Goal: Book appointment/travel/reservation

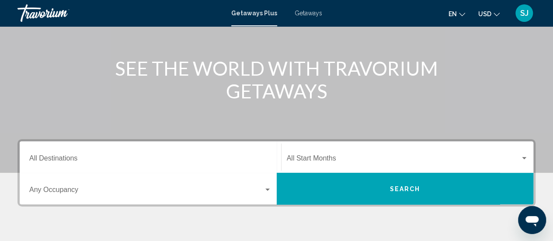
scroll to position [105, 0]
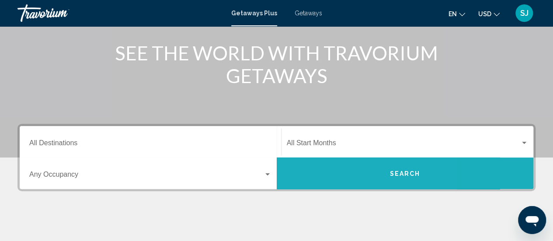
click at [329, 169] on button "Search" at bounding box center [405, 172] width 257 height 31
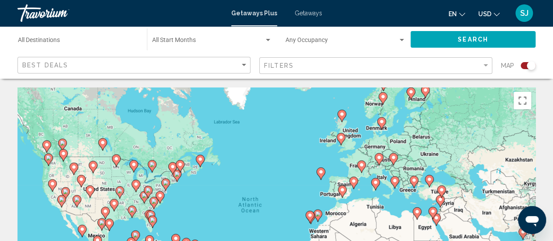
click at [71, 39] on input "Destination All Destinations" at bounding box center [78, 41] width 120 height 7
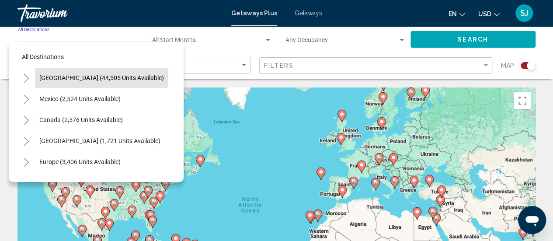
click at [71, 75] on span "[GEOGRAPHIC_DATA] (44,505 units available)" at bounding box center [101, 77] width 125 height 7
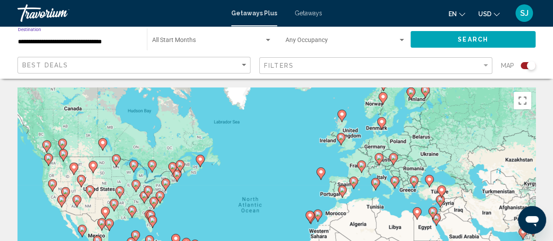
click at [92, 39] on input "**********" at bounding box center [78, 41] width 120 height 7
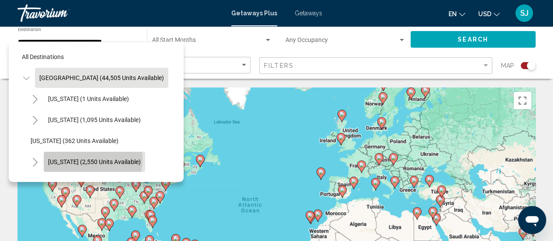
click at [82, 159] on span "[US_STATE] (2,550 units available)" at bounding box center [94, 161] width 93 height 7
type input "**********"
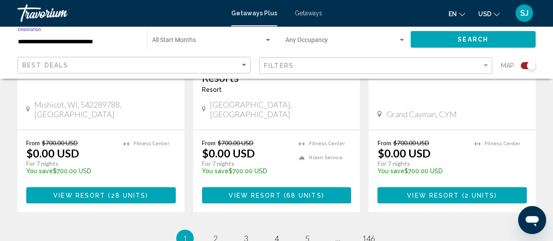
scroll to position [1446, 0]
click at [309, 234] on span "5" at bounding box center [307, 239] width 4 height 10
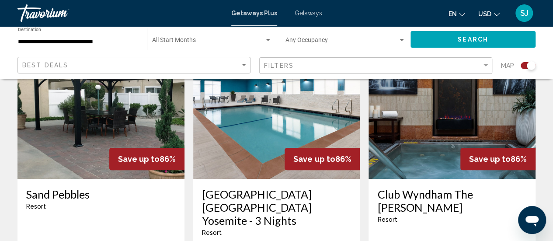
scroll to position [350, 0]
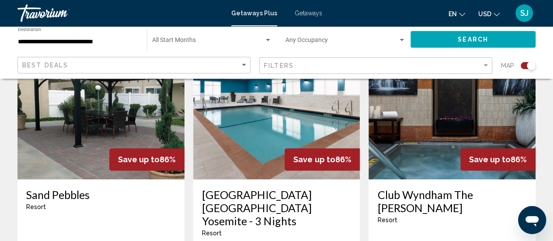
click at [457, 120] on img "Main content" at bounding box center [452, 109] width 167 height 140
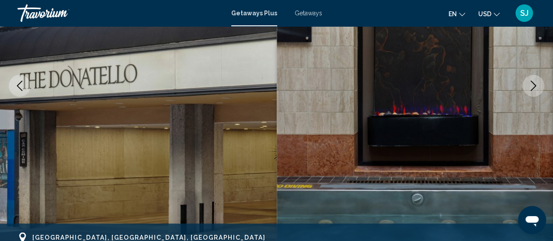
scroll to position [131, 0]
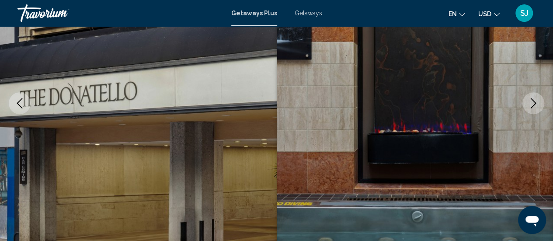
click at [535, 102] on icon "Next image" at bounding box center [534, 103] width 6 height 10
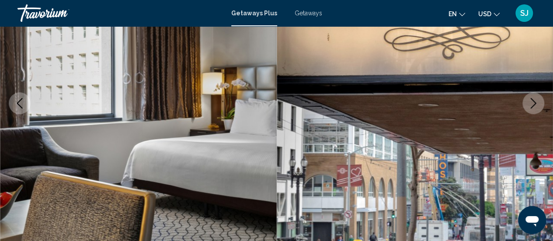
click at [536, 103] on icon "Next image" at bounding box center [534, 103] width 6 height 10
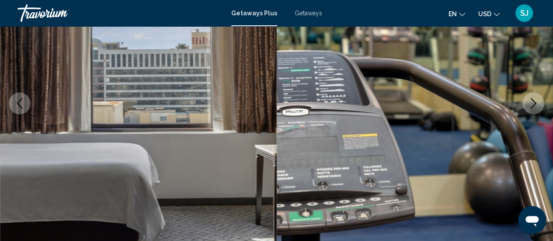
click at [537, 104] on icon "Next image" at bounding box center [533, 103] width 10 height 10
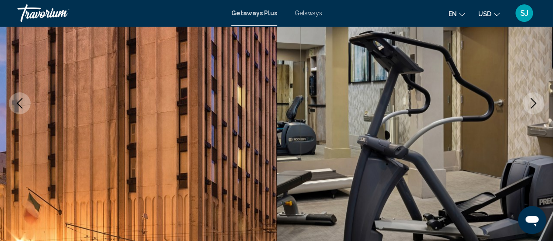
click at [538, 104] on icon "Next image" at bounding box center [533, 103] width 10 height 10
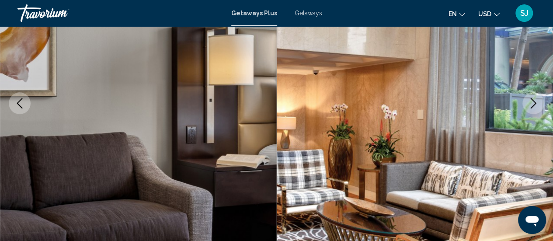
click at [540, 107] on button "Next image" at bounding box center [534, 103] width 22 height 22
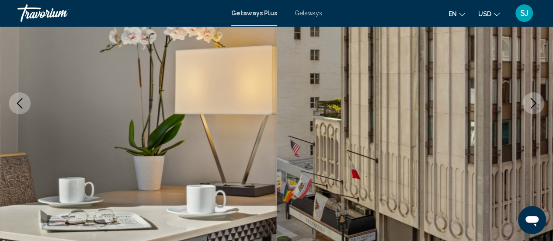
click at [540, 107] on button "Next image" at bounding box center [534, 103] width 22 height 22
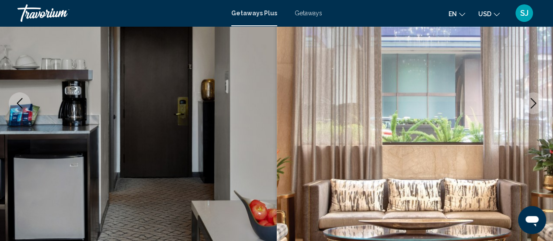
click at [541, 107] on button "Next image" at bounding box center [534, 103] width 22 height 22
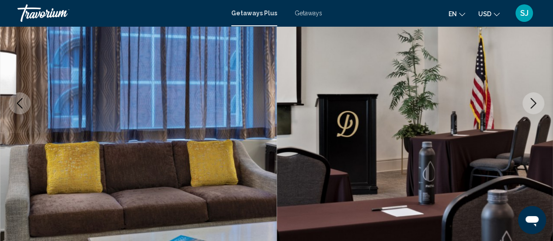
click at [538, 105] on icon "Next image" at bounding box center [533, 103] width 10 height 10
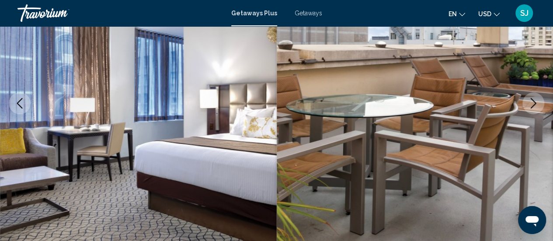
click at [538, 105] on icon "Next image" at bounding box center [533, 103] width 10 height 10
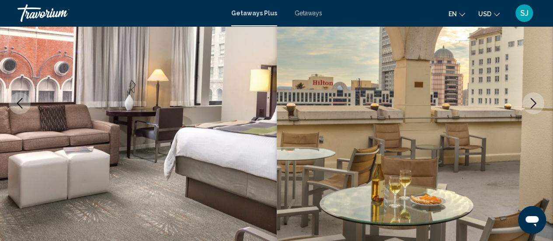
click at [540, 108] on button "Next image" at bounding box center [534, 103] width 22 height 22
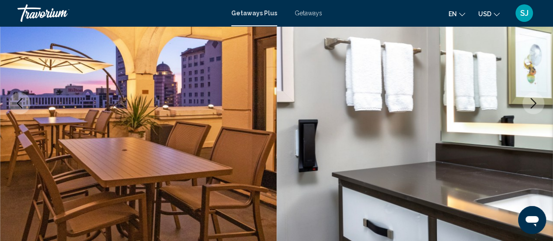
click at [541, 108] on button "Next image" at bounding box center [534, 103] width 22 height 22
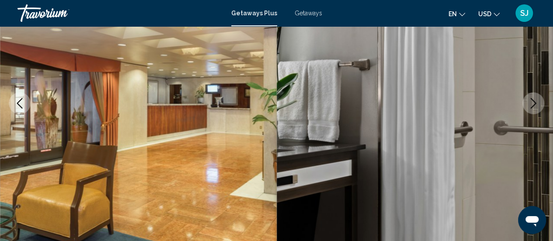
click at [21, 98] on icon "Previous image" at bounding box center [19, 103] width 10 height 10
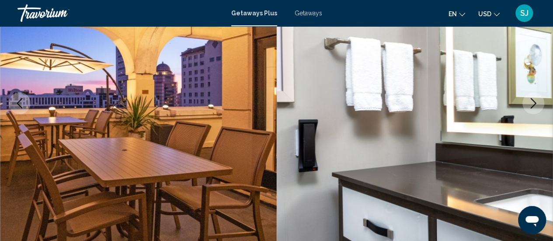
click at [21, 98] on icon "Previous image" at bounding box center [19, 103] width 10 height 10
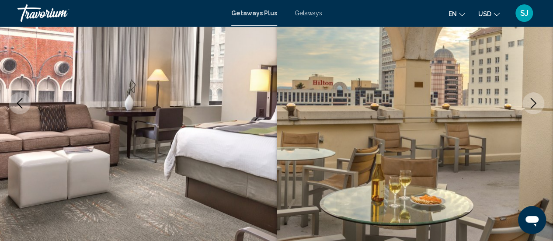
click at [22, 101] on icon "Previous image" at bounding box center [19, 103] width 10 height 10
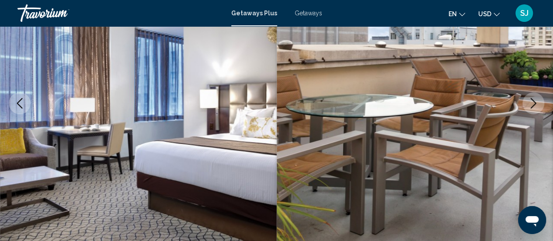
click at [25, 101] on button "Previous image" at bounding box center [20, 103] width 22 height 22
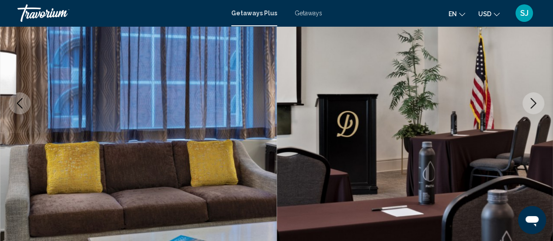
click at [25, 101] on button "Previous image" at bounding box center [20, 103] width 22 height 22
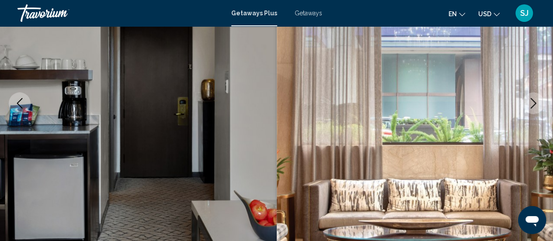
click at [537, 104] on icon "Next image" at bounding box center [533, 103] width 10 height 10
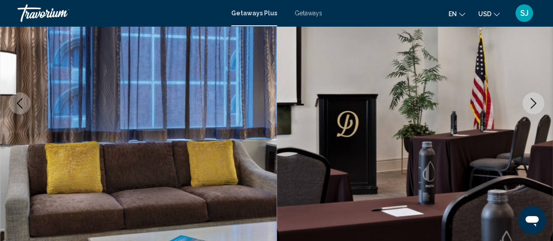
click at [537, 104] on icon "Next image" at bounding box center [533, 103] width 10 height 10
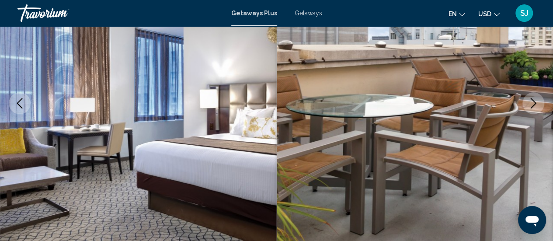
click at [537, 104] on icon "Next image" at bounding box center [533, 103] width 10 height 10
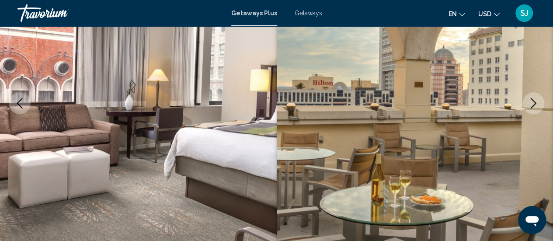
click at [537, 104] on icon "Next image" at bounding box center [533, 103] width 10 height 10
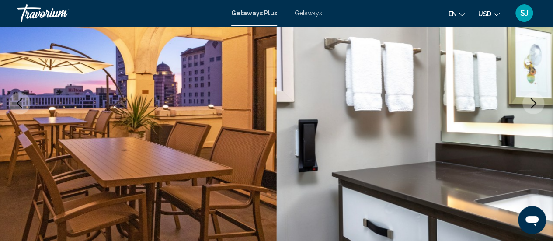
click at [539, 105] on icon "Next image" at bounding box center [533, 103] width 10 height 10
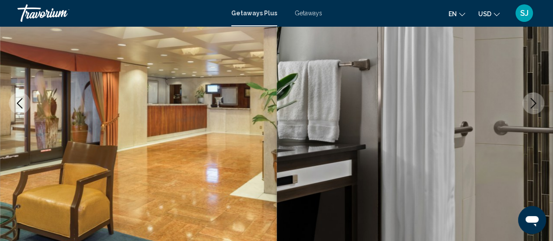
click at [539, 104] on icon "Next image" at bounding box center [533, 103] width 10 height 10
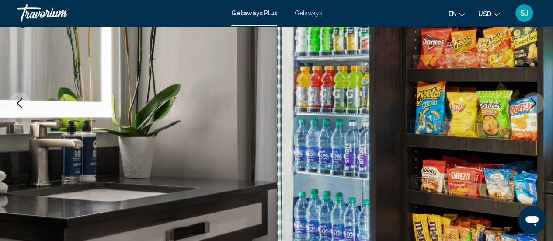
click at [539, 104] on icon "Next image" at bounding box center [533, 103] width 10 height 10
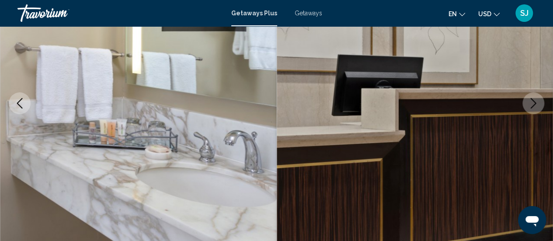
click at [541, 107] on button "Next image" at bounding box center [534, 103] width 22 height 22
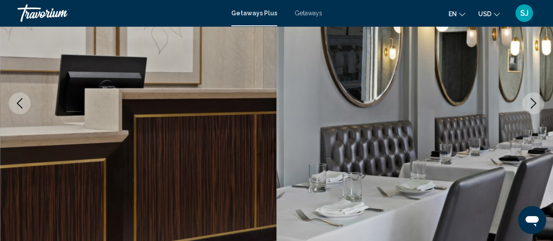
drag, startPoint x: 541, startPoint y: 107, endPoint x: 537, endPoint y: 104, distance: 5.3
click at [537, 104] on icon "Next image" at bounding box center [533, 103] width 10 height 10
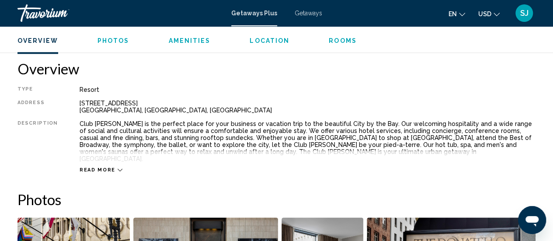
scroll to position [428, 0]
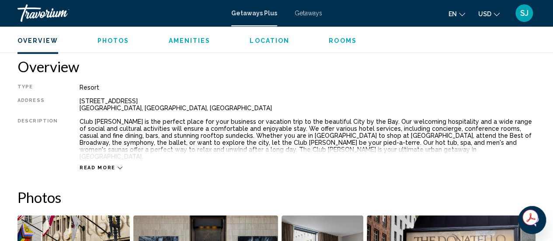
click at [143, 151] on div "Read more" at bounding box center [308, 159] width 456 height 24
click at [118, 165] on icon "Main content" at bounding box center [120, 167] width 5 height 5
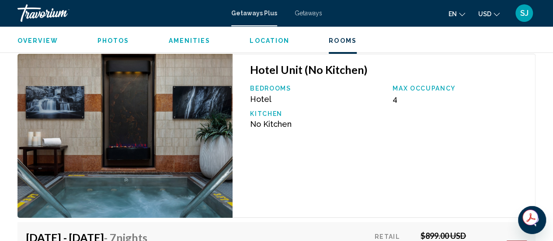
scroll to position [1562, 0]
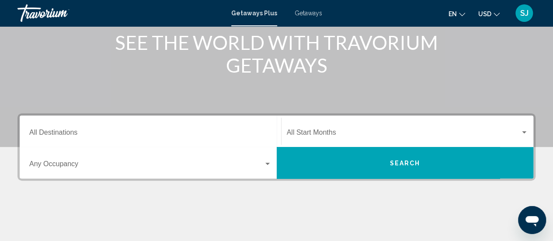
scroll to position [87, 0]
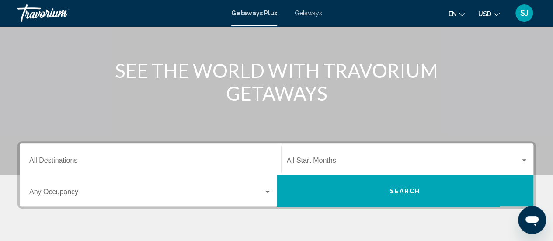
click at [71, 161] on input "Destination All Destinations" at bounding box center [150, 162] width 242 height 8
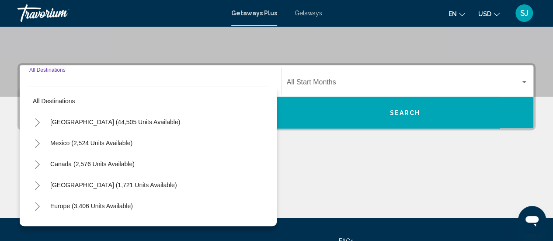
scroll to position [200, 0]
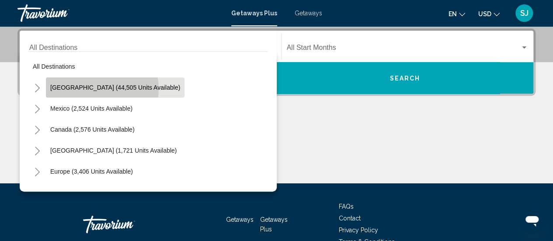
click at [88, 89] on span "[GEOGRAPHIC_DATA] (44,505 units available)" at bounding box center [115, 87] width 130 height 7
type input "**********"
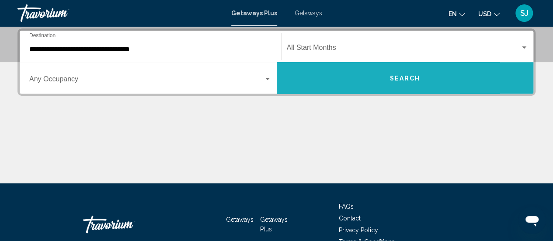
click at [331, 85] on button "Search" at bounding box center [405, 77] width 257 height 31
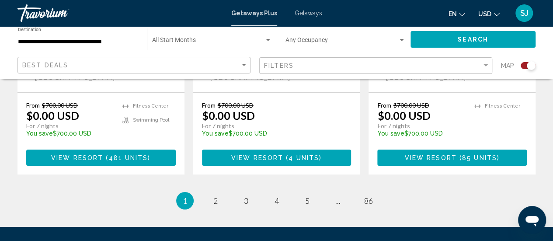
scroll to position [1494, 0]
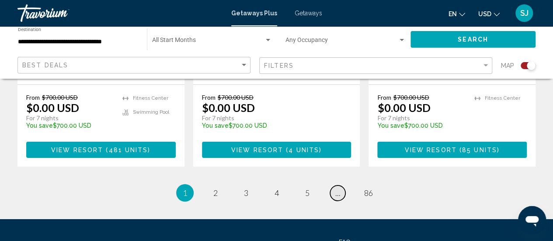
click at [338, 188] on span "..." at bounding box center [338, 193] width 5 height 10
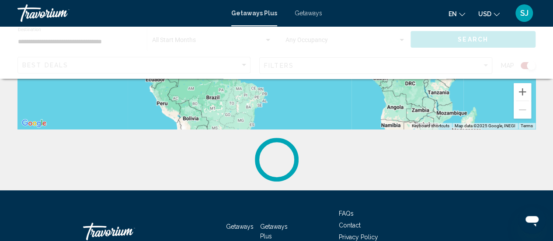
scroll to position [262, 0]
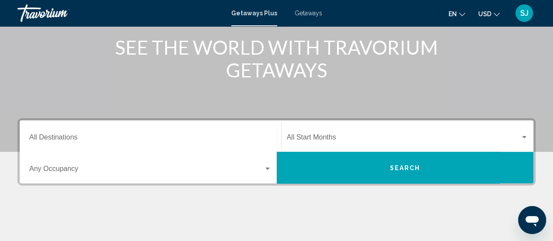
scroll to position [140, 0]
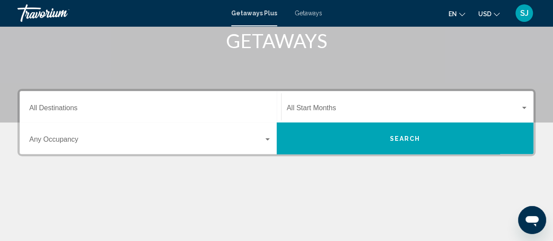
click at [62, 109] on input "Destination All Destinations" at bounding box center [150, 110] width 242 height 8
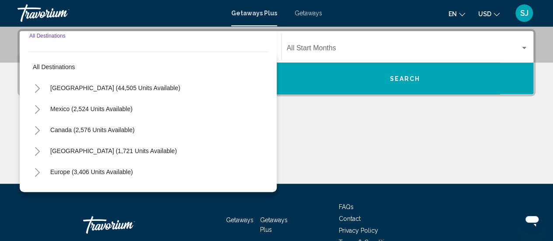
scroll to position [200, 0]
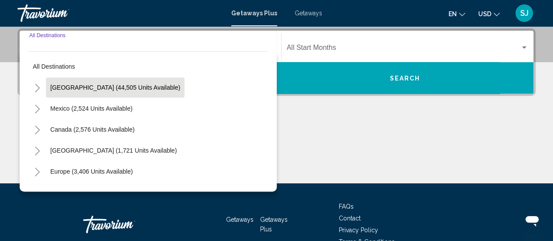
click at [74, 86] on span "[GEOGRAPHIC_DATA] (44,505 units available)" at bounding box center [115, 87] width 130 height 7
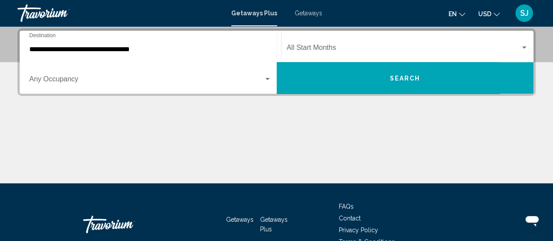
click at [74, 86] on div "Occupancy Any Occupancy" at bounding box center [150, 78] width 242 height 28
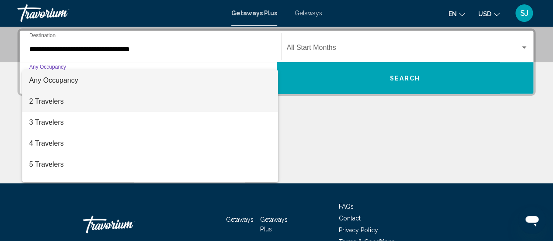
click at [96, 99] on span "2 Travelers" at bounding box center [150, 101] width 242 height 21
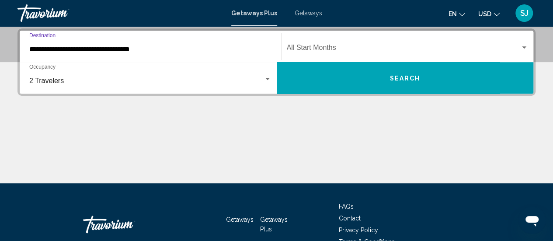
click at [135, 49] on input "**********" at bounding box center [150, 49] width 242 height 8
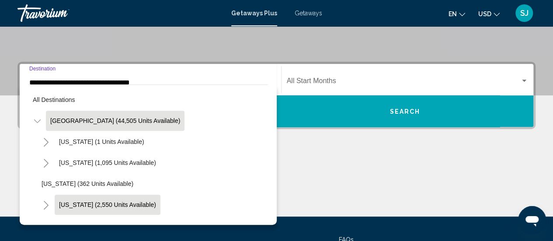
click at [140, 199] on button "[US_STATE] (2,550 units available)" at bounding box center [108, 205] width 106 height 20
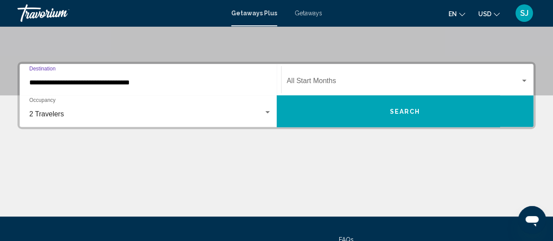
type input "**********"
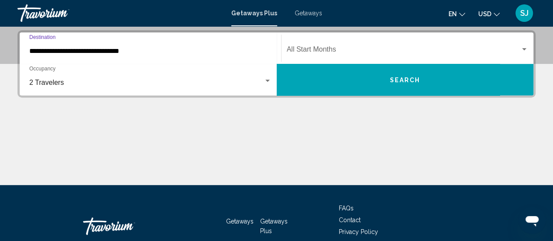
scroll to position [200, 0]
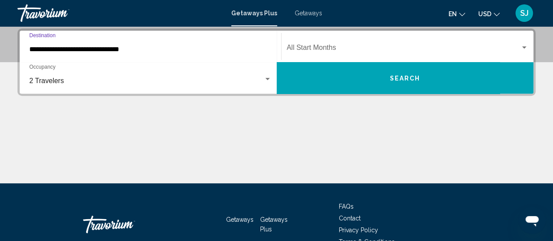
click at [338, 84] on button "Search" at bounding box center [405, 77] width 257 height 31
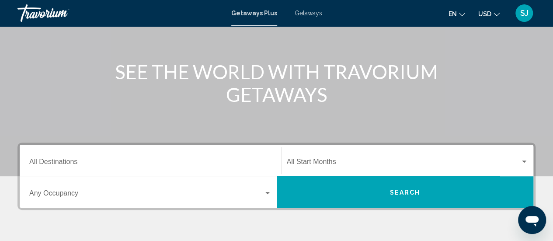
scroll to position [87, 0]
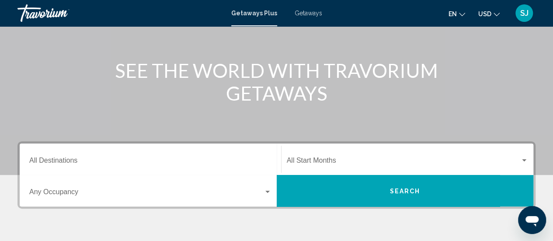
click at [79, 163] on input "Destination All Destinations" at bounding box center [150, 162] width 242 height 8
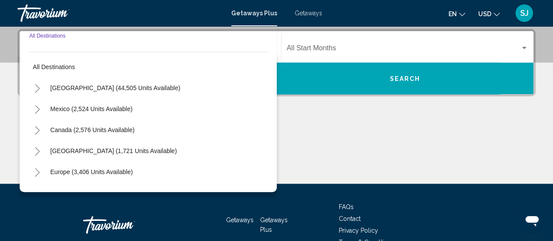
scroll to position [200, 0]
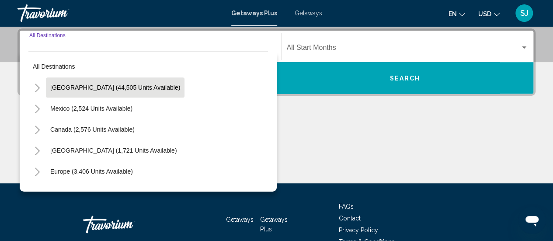
click at [81, 84] on span "[GEOGRAPHIC_DATA] (44,505 units available)" at bounding box center [115, 87] width 130 height 7
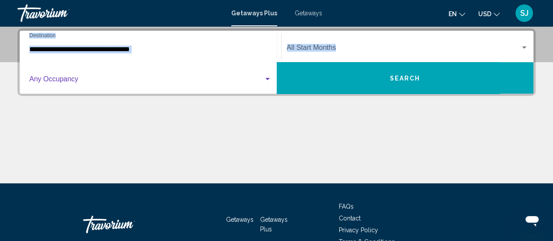
drag, startPoint x: 81, startPoint y: 84, endPoint x: 147, endPoint y: 51, distance: 74.2
click at [147, 51] on div "**********" at bounding box center [277, 62] width 514 height 63
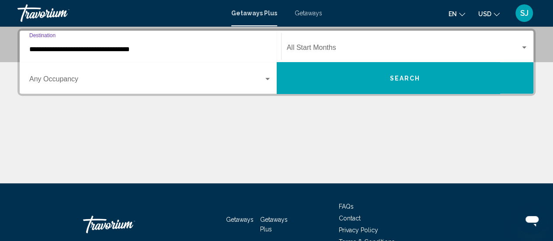
click at [135, 48] on input "**********" at bounding box center [150, 49] width 242 height 8
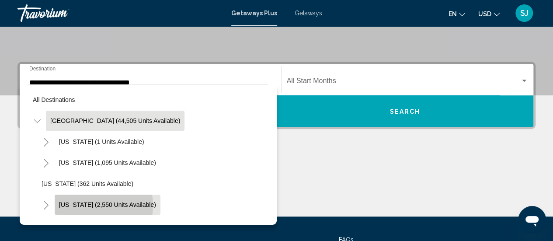
click at [86, 205] on span "[US_STATE] (2,550 units available)" at bounding box center [107, 204] width 97 height 7
type input "**********"
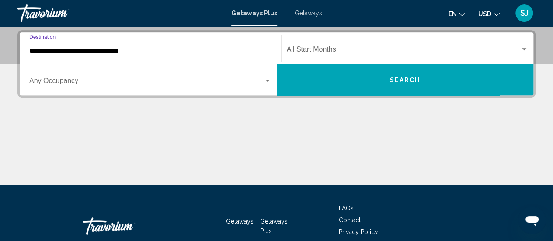
scroll to position [200, 0]
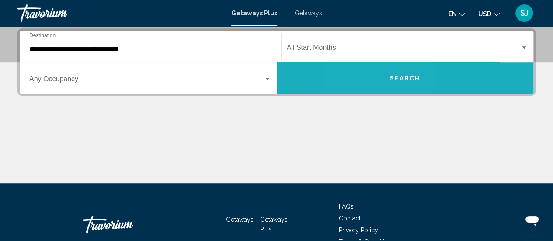
click at [374, 77] on button "Search" at bounding box center [405, 77] width 257 height 31
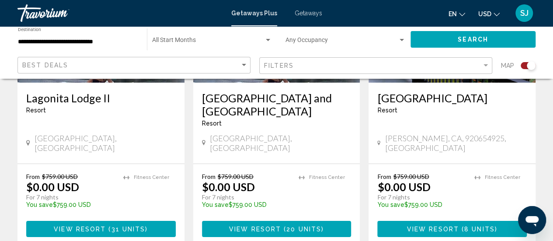
scroll to position [1534, 0]
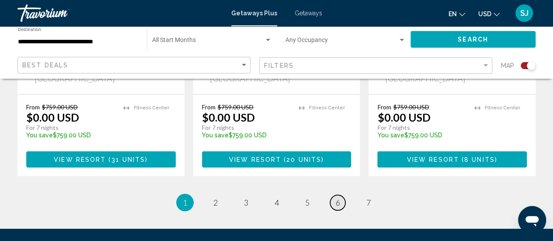
click at [338, 198] on span "6" at bounding box center [338, 203] width 4 height 10
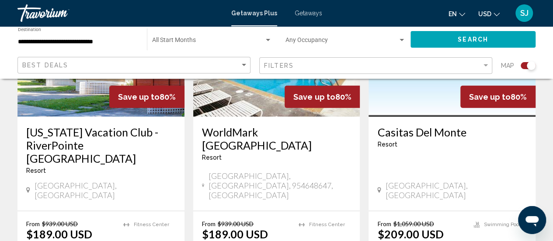
scroll to position [1102, 0]
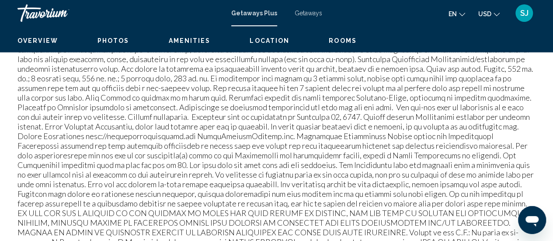
scroll to position [113, 0]
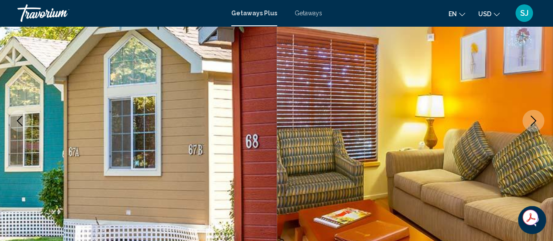
click at [534, 118] on icon "Next image" at bounding box center [533, 120] width 10 height 10
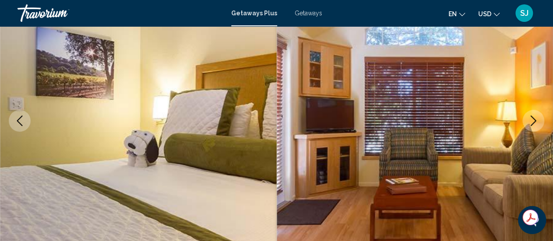
click at [534, 118] on icon "Next image" at bounding box center [533, 120] width 10 height 10
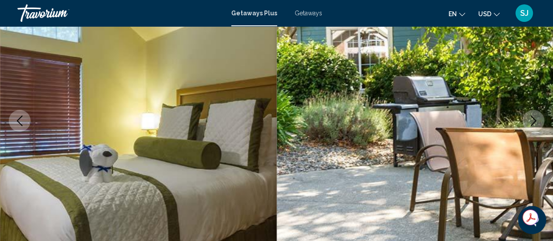
click at [534, 118] on icon "Next image" at bounding box center [533, 120] width 10 height 10
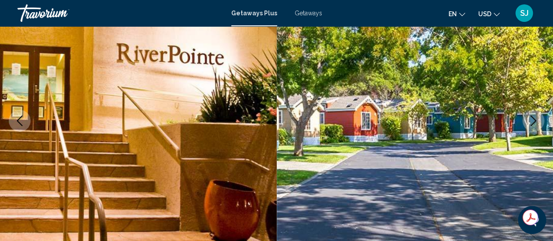
click at [534, 119] on icon "Next image" at bounding box center [534, 120] width 6 height 10
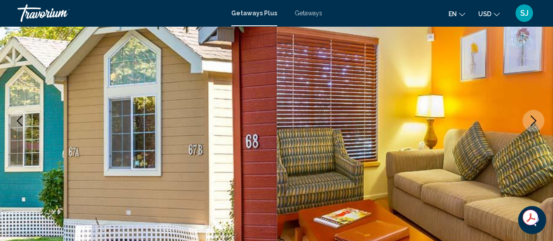
drag, startPoint x: 534, startPoint y: 119, endPoint x: 486, endPoint y: 182, distance: 79.7
click at [486, 182] on img "Main content" at bounding box center [415, 121] width 277 height 416
click at [529, 120] on icon "Next image" at bounding box center [533, 120] width 10 height 10
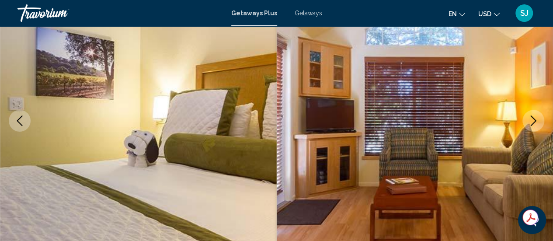
click at [529, 120] on icon "Next image" at bounding box center [533, 120] width 10 height 10
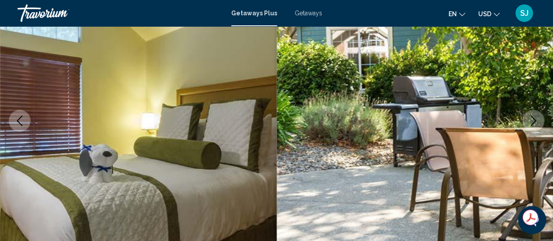
click at [529, 120] on icon "Next image" at bounding box center [533, 120] width 10 height 10
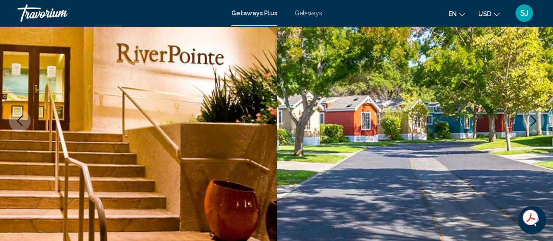
click at [529, 120] on icon "Next image" at bounding box center [533, 120] width 10 height 10
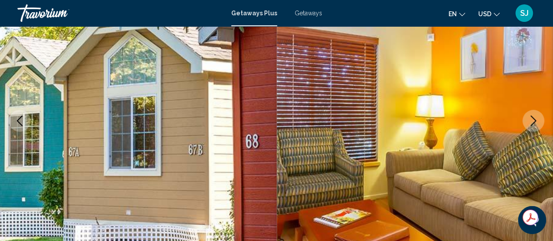
click at [529, 120] on icon "Next image" at bounding box center [533, 120] width 10 height 10
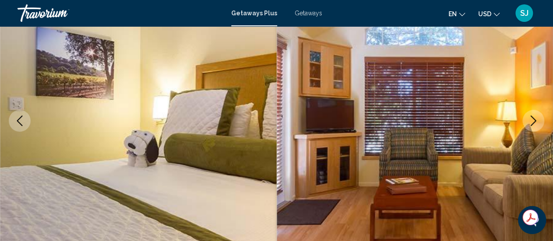
drag, startPoint x: 529, startPoint y: 120, endPoint x: 551, endPoint y: 56, distance: 67.9
click at [551, 56] on div "Napa, CA, 945583611, USA California Vacation Club - RiverPointe Napa Valley Add…" at bounding box center [276, 121] width 553 height 416
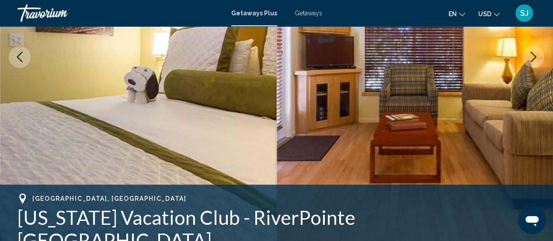
scroll to position [175, 0]
